Goal: Information Seeking & Learning: Find specific fact

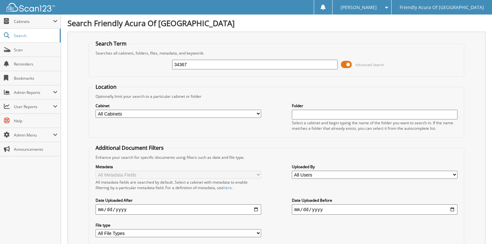
type input "34367"
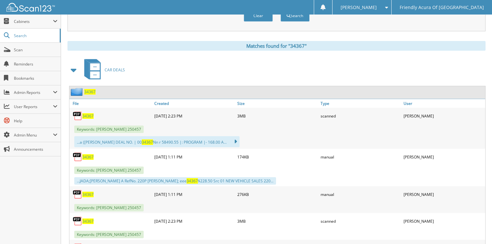
scroll to position [258, 0]
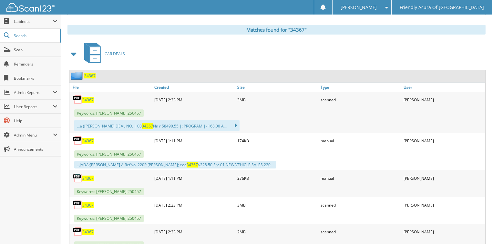
click at [89, 97] on span "34367" at bounding box center [87, 99] width 11 height 5
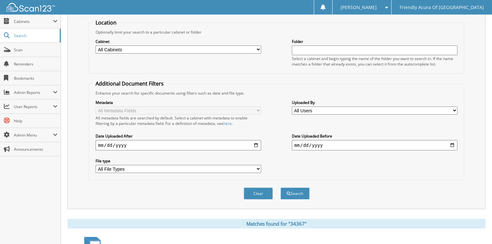
scroll to position [0, 0]
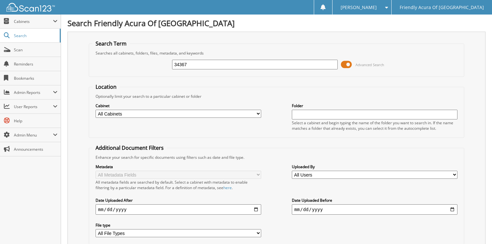
drag, startPoint x: 197, startPoint y: 64, endPoint x: 136, endPoint y: 65, distance: 60.8
click at [141, 65] on div "34367 Advanced Search" at bounding box center [276, 64] width 369 height 17
type input "34302"
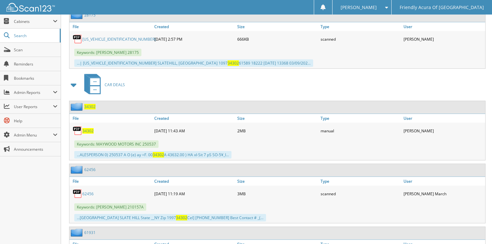
scroll to position [3093, 0]
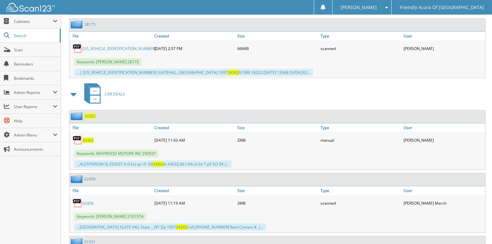
click at [88, 138] on span "34302" at bounding box center [87, 140] width 11 height 5
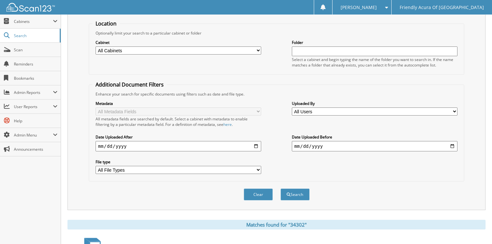
scroll to position [52, 0]
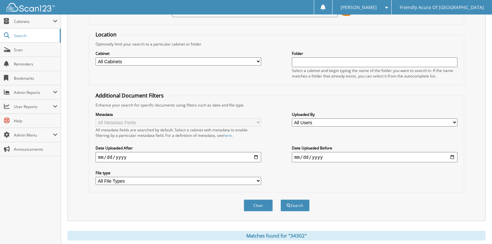
click at [134, 59] on select "All Cabinets ACCOUNTS PAYABLE CAR DEALS DEAD DEALS PARTS SERVICE RO WHOLE SALES" at bounding box center [179, 62] width 166 height 8
select select "38055"
click at [96, 58] on select "All Cabinets ACCOUNTS PAYABLE CAR DEALS DEAD DEALS PARTS SERVICE RO WHOLE SALES" at bounding box center [179, 62] width 166 height 8
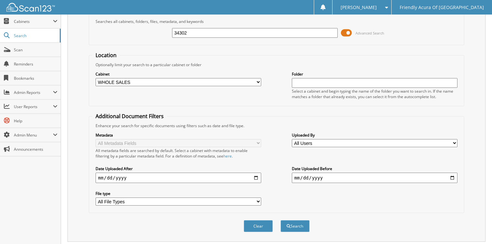
scroll to position [26, 0]
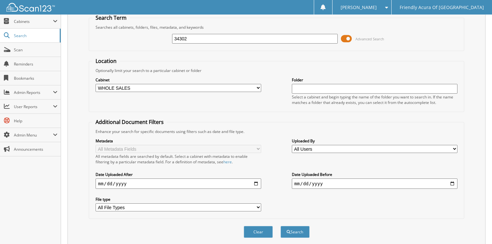
drag, startPoint x: 200, startPoint y: 38, endPoint x: 134, endPoint y: 36, distance: 65.6
click at [134, 36] on div "34302 Advanced Search" at bounding box center [276, 38] width 369 height 17
type input "34152"
click at [281, 226] on button "Search" at bounding box center [295, 232] width 29 height 12
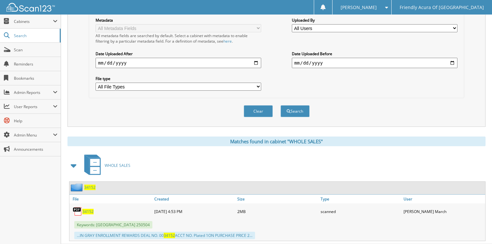
scroll to position [156, 0]
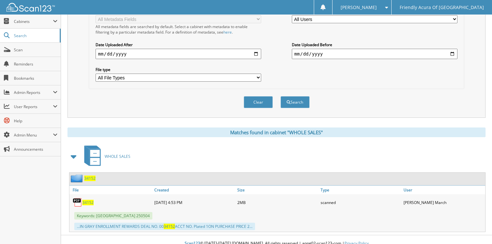
click at [88, 200] on span "34152" at bounding box center [87, 202] width 11 height 5
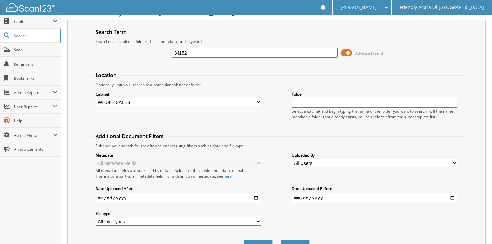
scroll to position [0, 0]
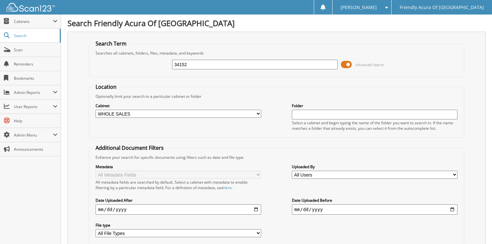
drag, startPoint x: 198, startPoint y: 64, endPoint x: 141, endPoint y: 64, distance: 56.5
click at [141, 64] on div "34152 Advanced Search" at bounding box center [276, 64] width 369 height 17
type input "34154"
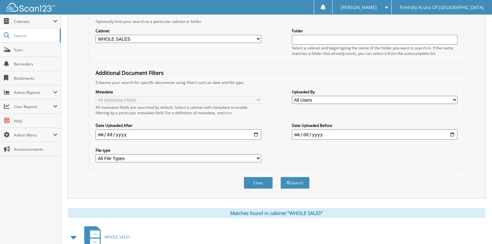
scroll to position [156, 0]
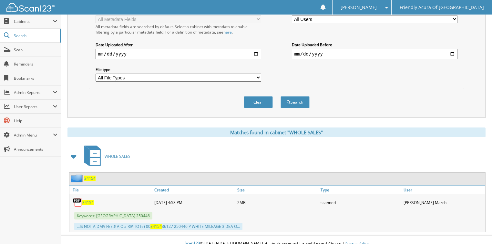
click at [89, 200] on span "34154" at bounding box center [87, 202] width 11 height 5
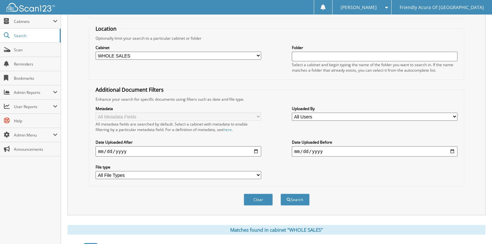
scroll to position [1, 0]
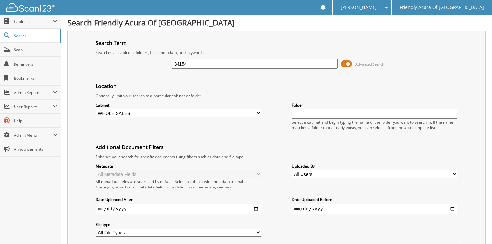
drag, startPoint x: 176, startPoint y: 61, endPoint x: 152, endPoint y: 62, distance: 24.6
click at [152, 62] on div "34154 Advanced Search" at bounding box center [276, 63] width 369 height 17
type input "34153"
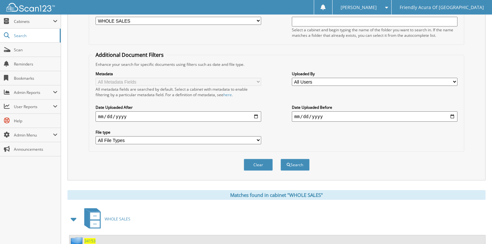
scroll to position [156, 0]
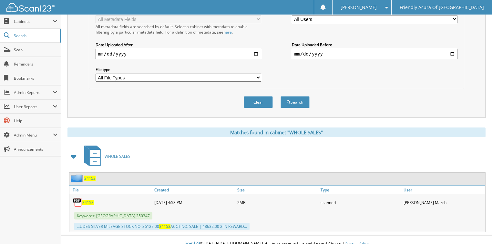
click at [88, 200] on span "34153" at bounding box center [87, 202] width 11 height 5
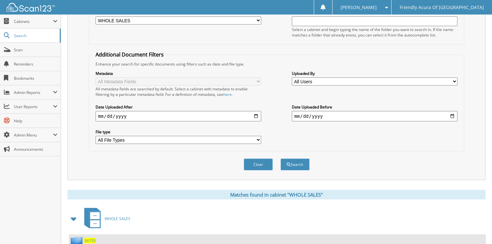
scroll to position [0, 0]
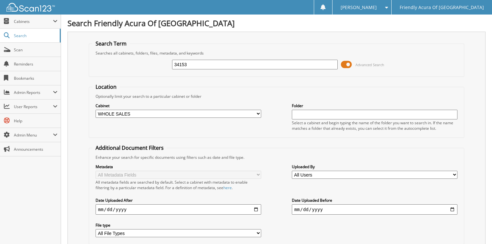
click at [143, 110] on select "All Cabinets ACCOUNTS PAYABLE CAR DEALS DEAD DEALS PARTS SERVICE RO WHOLE SALES" at bounding box center [179, 114] width 166 height 8
select select "29662"
click at [96, 110] on select "All Cabinets ACCOUNTS PAYABLE CAR DEALS DEAD DEALS PARTS SERVICE RO WHOLE SALES" at bounding box center [179, 114] width 166 height 8
drag, startPoint x: 191, startPoint y: 62, endPoint x: 125, endPoint y: 56, distance: 65.6
click at [128, 58] on div "34153 Advanced Search" at bounding box center [276, 64] width 369 height 17
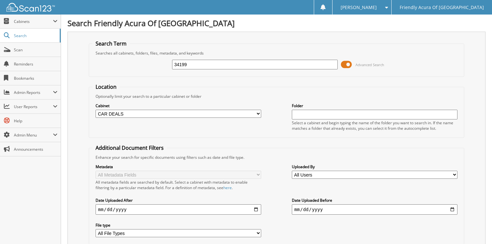
type input "34199"
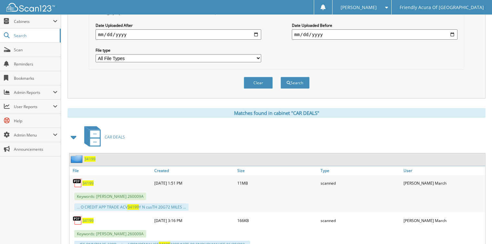
scroll to position [207, 0]
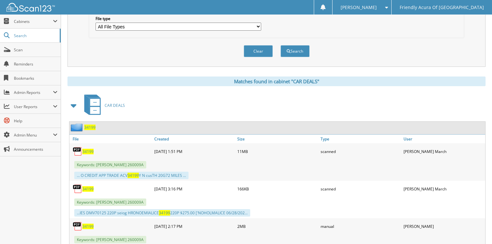
drag, startPoint x: 88, startPoint y: 145, endPoint x: 94, endPoint y: 143, distance: 6.3
click at [88, 149] on span "34199" at bounding box center [87, 151] width 11 height 5
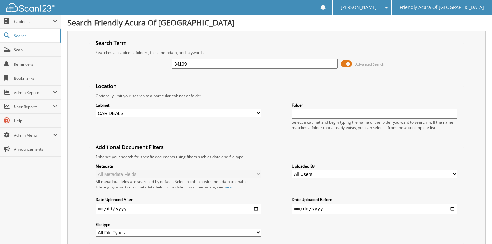
scroll to position [0, 0]
drag, startPoint x: 188, startPoint y: 66, endPoint x: 141, endPoint y: 63, distance: 47.6
click at [141, 64] on div "34199 Advanced Search" at bounding box center [276, 64] width 369 height 17
type input "36509"
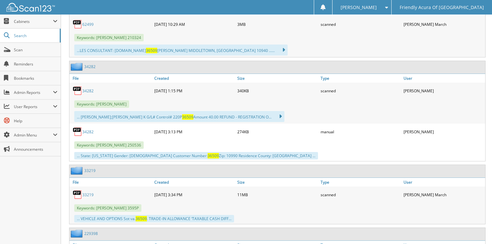
scroll to position [336, 0]
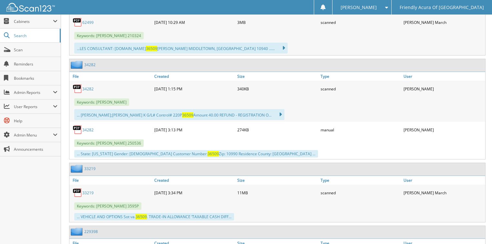
click at [89, 86] on link "34282" at bounding box center [87, 88] width 11 height 5
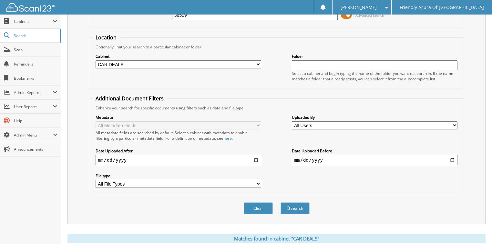
scroll to position [0, 0]
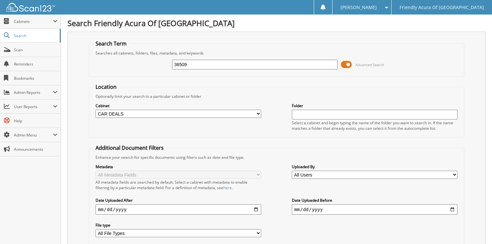
drag, startPoint x: 176, startPoint y: 64, endPoint x: 156, endPoint y: 66, distance: 19.8
click at [159, 65] on div "36509 Advanced Search" at bounding box center [276, 64] width 369 height 17
type input "34282"
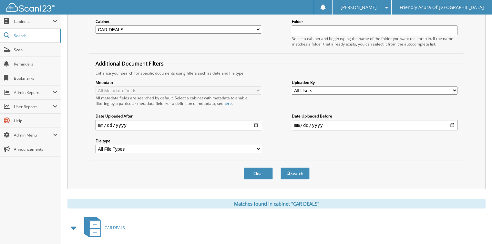
scroll to position [31, 0]
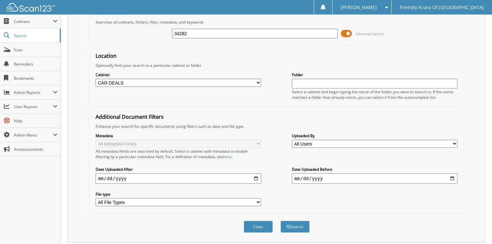
drag, startPoint x: 194, startPoint y: 33, endPoint x: 136, endPoint y: 32, distance: 58.2
click at [136, 32] on div "34282 Advanced Search" at bounding box center [276, 33] width 369 height 17
type input "34157"
click at [281, 221] on button "Search" at bounding box center [295, 227] width 29 height 12
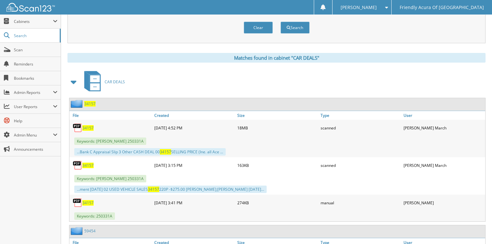
scroll to position [233, 0]
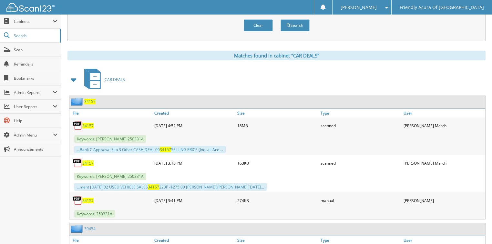
click at [89, 123] on span "34157" at bounding box center [87, 125] width 11 height 5
click at [322, 70] on div "CAR DEALS" at bounding box center [277, 80] width 418 height 26
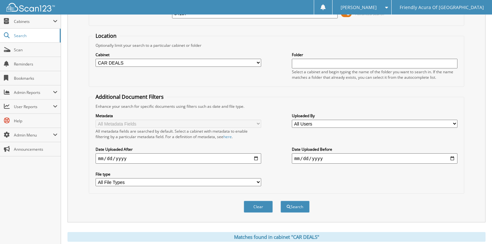
scroll to position [0, 0]
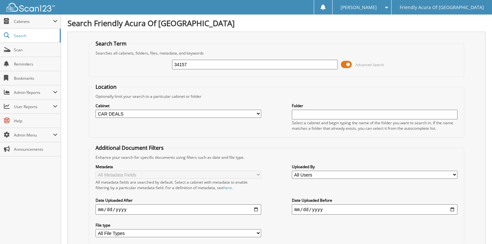
drag, startPoint x: 180, startPoint y: 64, endPoint x: 113, endPoint y: 57, distance: 67.3
click at [127, 63] on div "34157 Advanced Search" at bounding box center [276, 64] width 369 height 17
type input "34213"
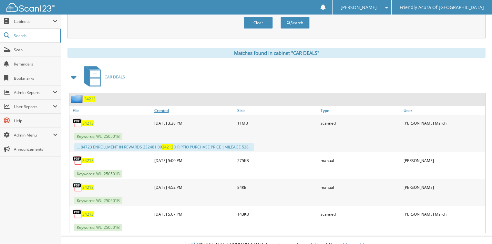
scroll to position [235, 0]
click at [88, 121] on span "34213" at bounding box center [87, 123] width 11 height 5
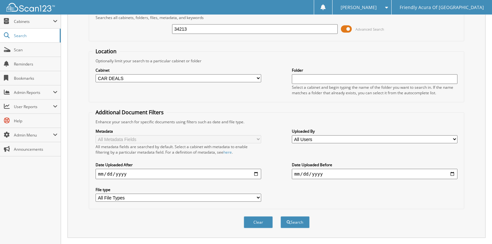
scroll to position [0, 0]
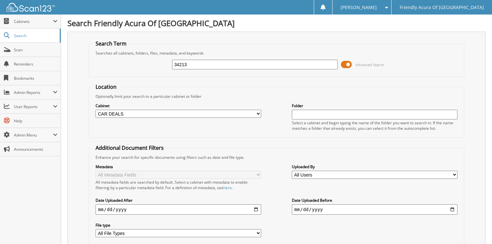
drag, startPoint x: 196, startPoint y: 67, endPoint x: 140, endPoint y: 64, distance: 56.3
click at [141, 65] on div "34213 Advanced Search" at bounding box center [276, 64] width 369 height 17
type input "34199"
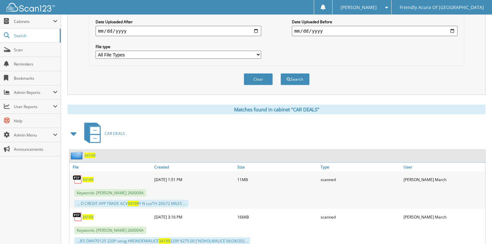
scroll to position [233, 0]
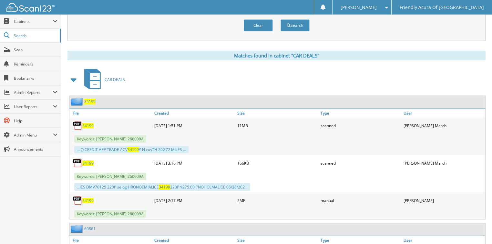
click at [89, 123] on span "34199" at bounding box center [87, 125] width 11 height 5
click at [87, 160] on div "34199" at bounding box center [110, 163] width 83 height 13
click at [87, 161] on span "34199" at bounding box center [87, 163] width 11 height 5
